Goal: Navigation & Orientation: Find specific page/section

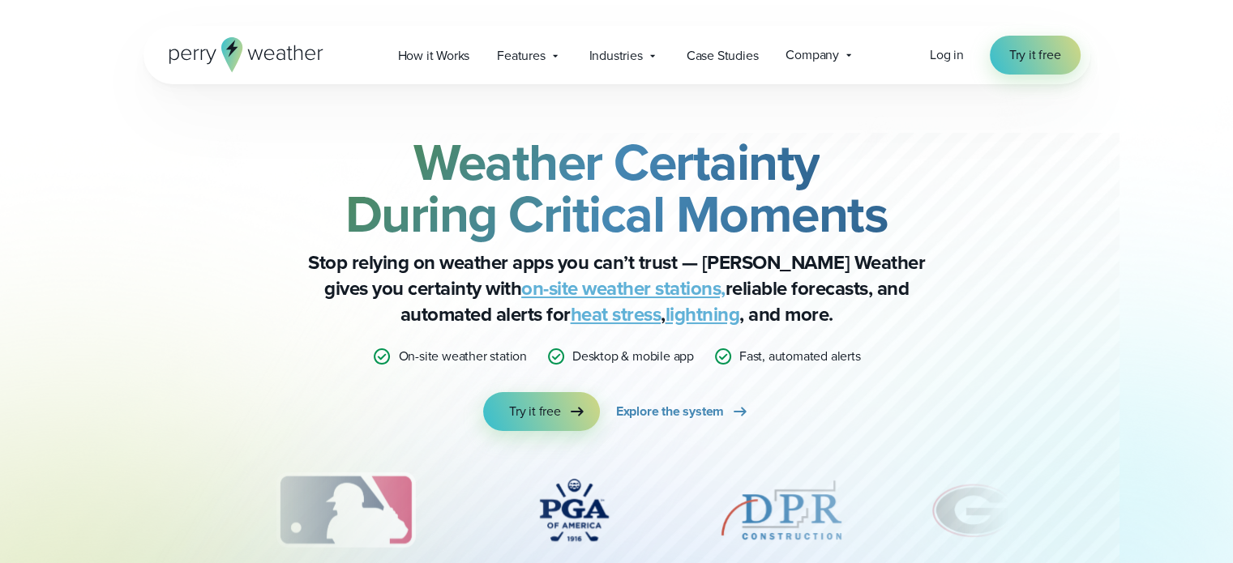
click at [266, 50] on icon at bounding box center [268, 54] width 11 height 11
